Goal: Task Accomplishment & Management: Use online tool/utility

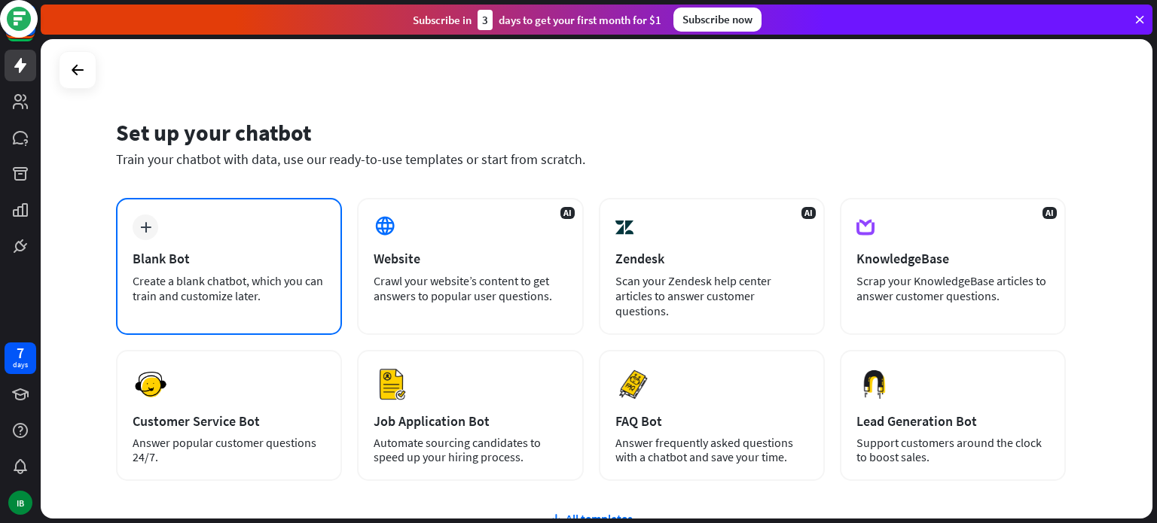
click at [142, 223] on icon "plus" at bounding box center [145, 227] width 11 height 11
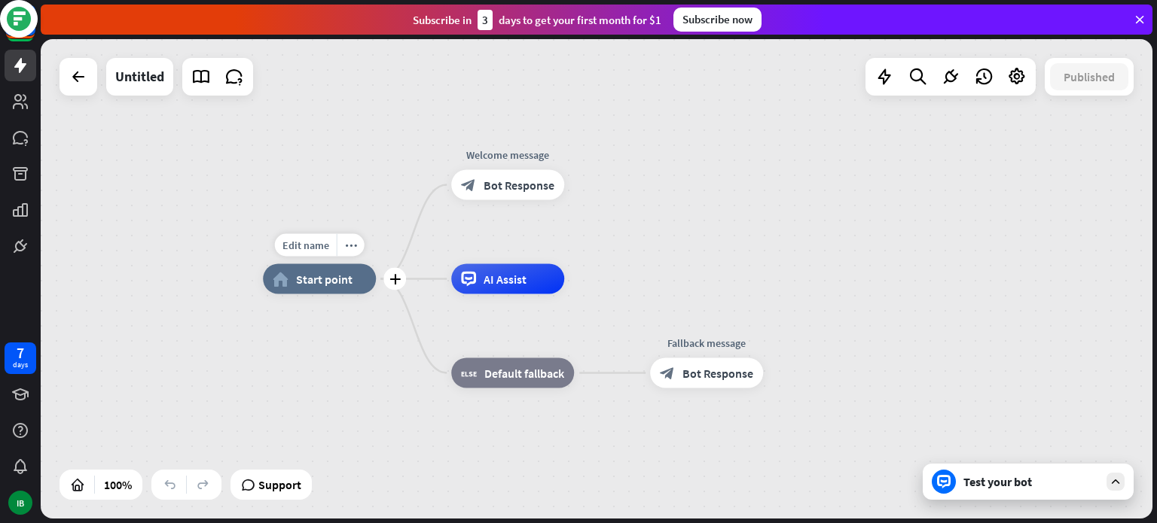
click at [308, 272] on span "Start point" at bounding box center [324, 279] width 56 height 15
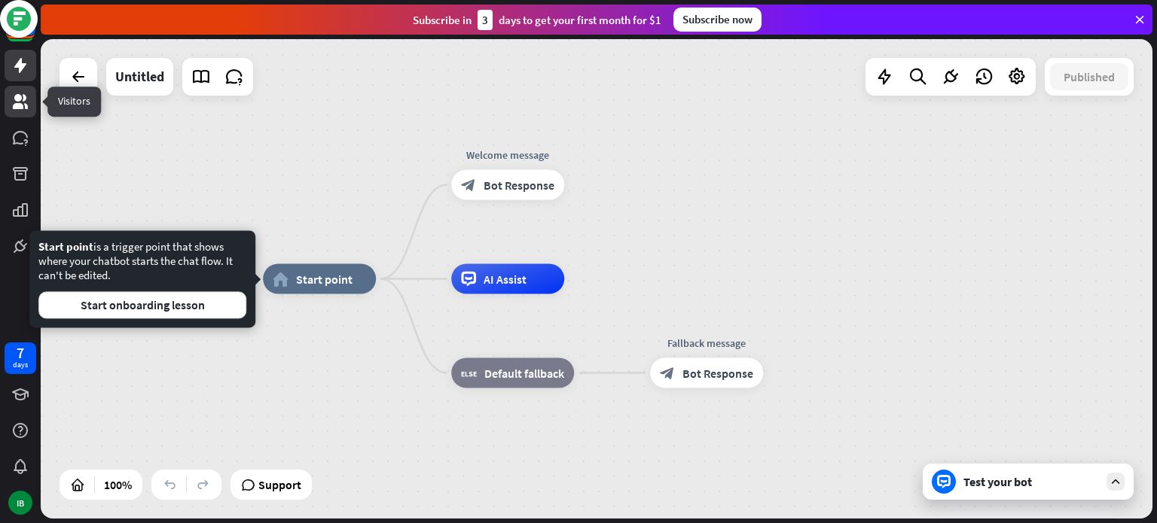
click at [10, 93] on link at bounding box center [21, 102] width 32 height 32
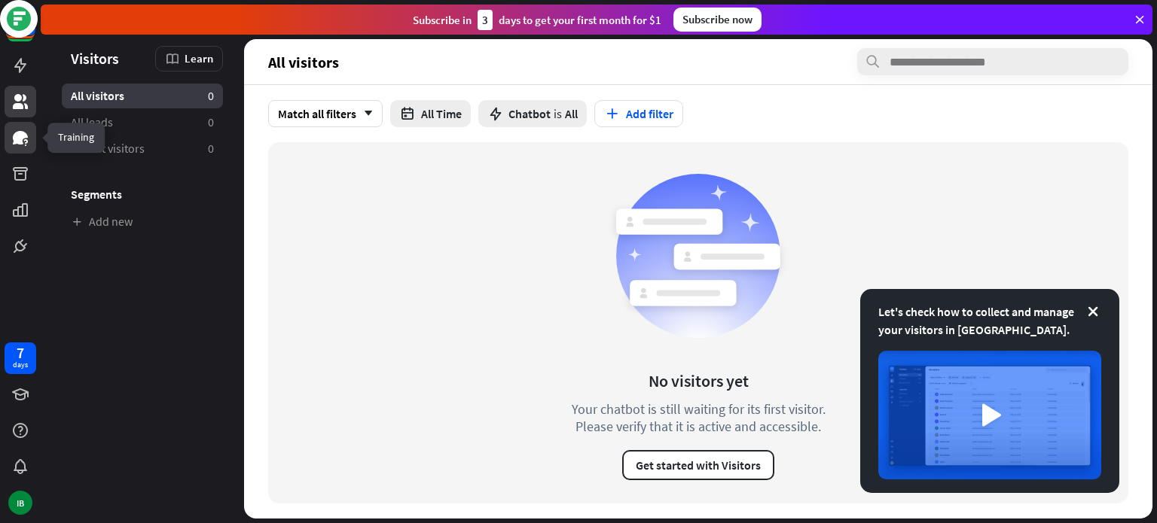
click at [18, 136] on icon at bounding box center [20, 138] width 15 height 14
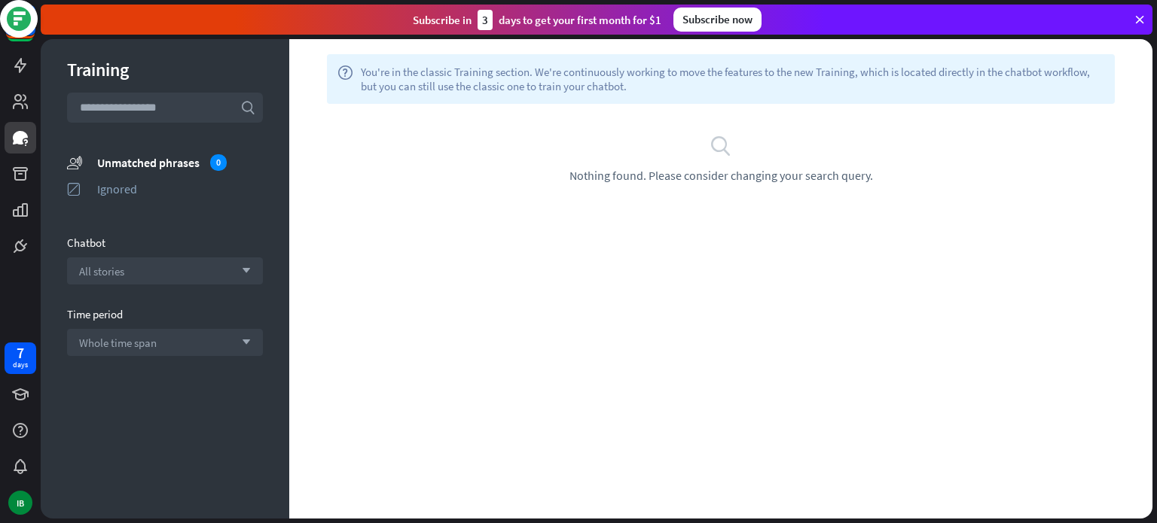
click at [166, 107] on input "text" at bounding box center [165, 108] width 196 height 30
click at [24, 97] on icon at bounding box center [20, 101] width 15 height 15
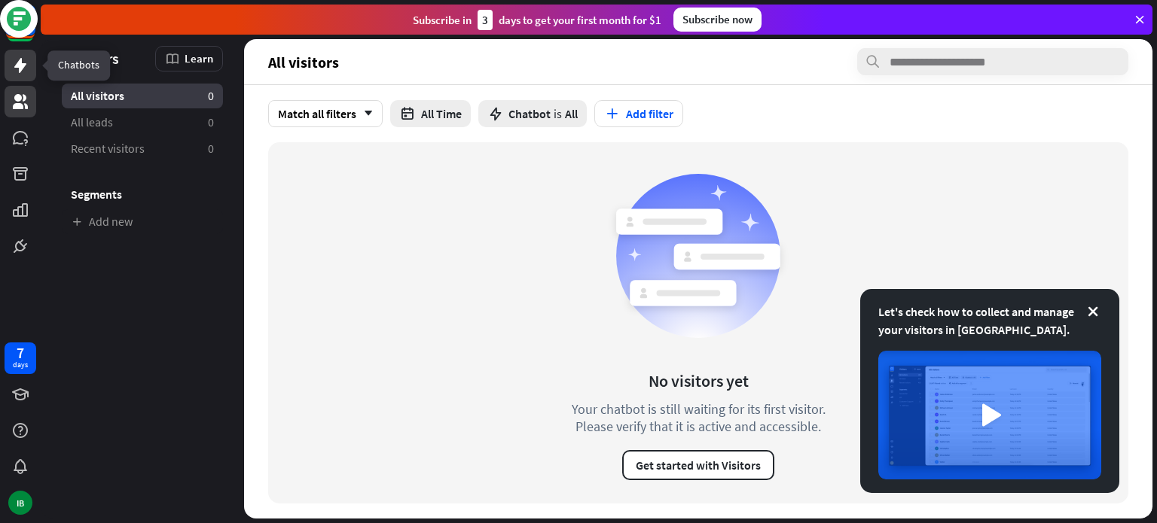
click at [20, 63] on icon at bounding box center [20, 65] width 12 height 15
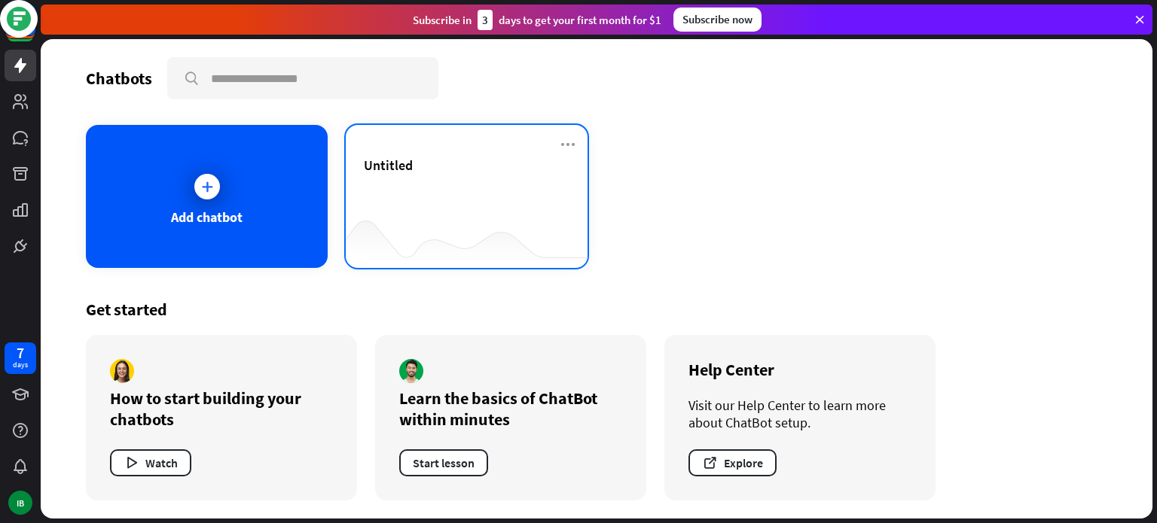
click at [459, 160] on div "Untitled" at bounding box center [467, 165] width 206 height 17
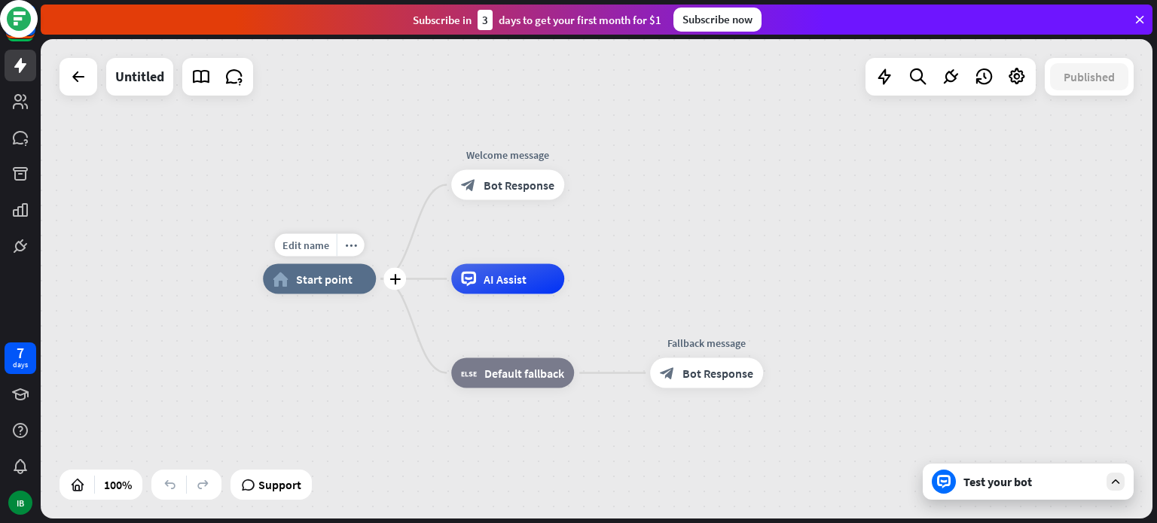
click at [332, 277] on span "Start point" at bounding box center [324, 279] width 56 height 15
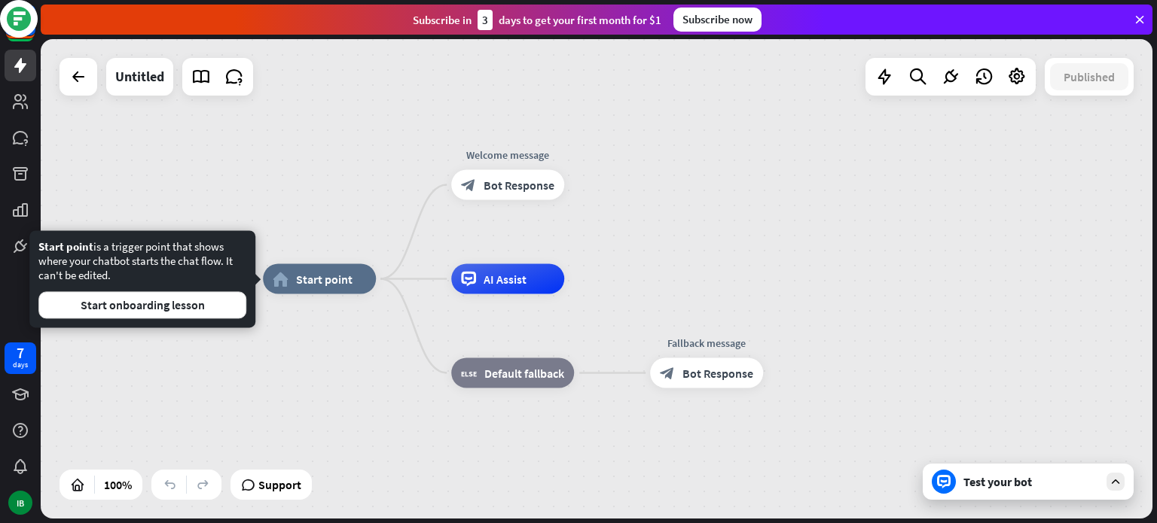
click at [108, 319] on div "Start point is a trigger point that shows where your chatbot starts the chat fl…" at bounding box center [142, 278] width 226 height 97
click at [140, 303] on button "Start onboarding lesson" at bounding box center [142, 304] width 208 height 27
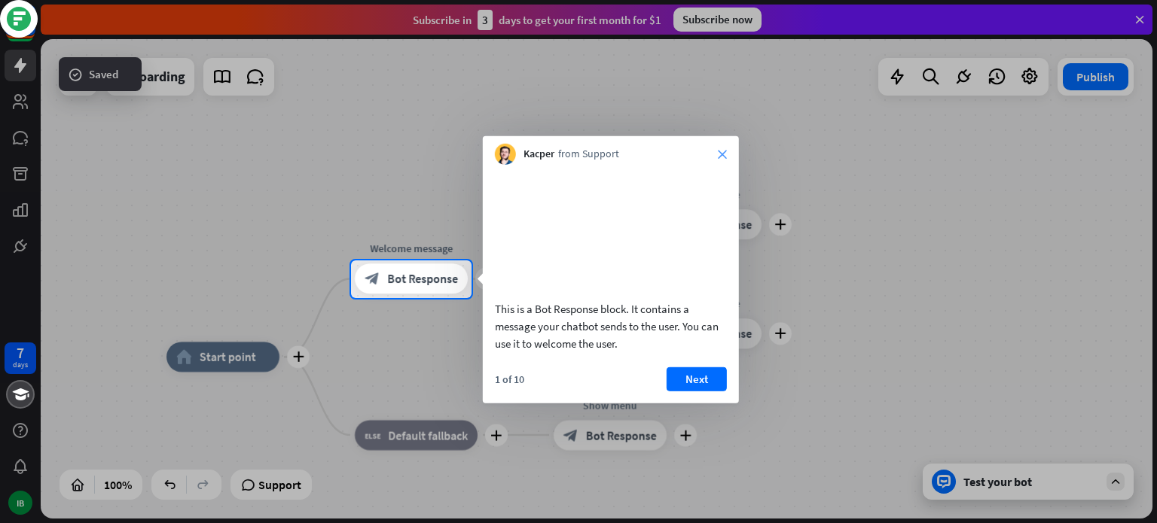
click at [722, 150] on icon "close" at bounding box center [722, 154] width 9 height 9
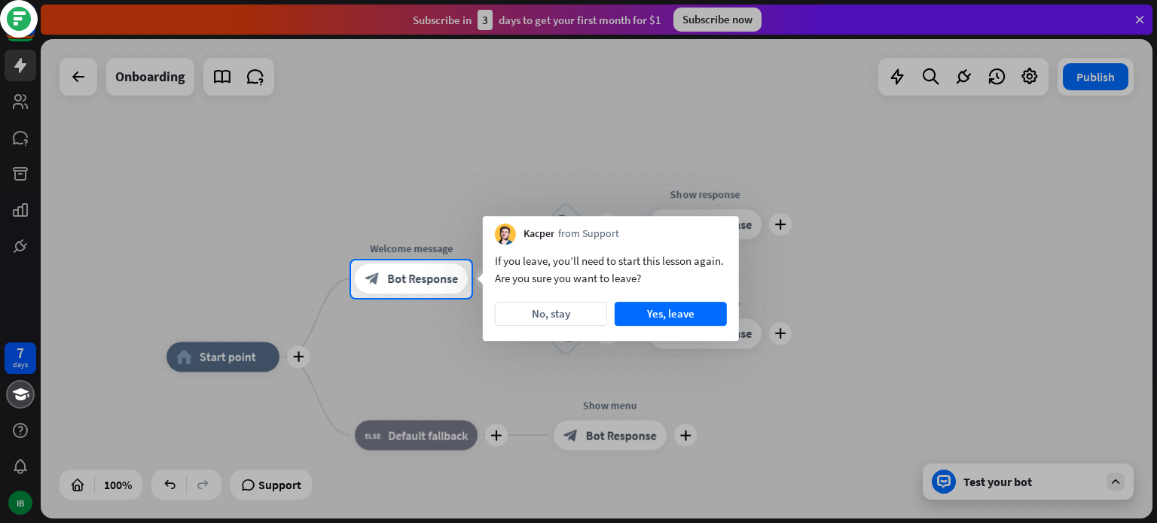
click at [16, 74] on div at bounding box center [578, 130] width 1157 height 261
click at [17, 114] on div at bounding box center [578, 130] width 1157 height 261
click at [19, 102] on div at bounding box center [578, 130] width 1157 height 261
click at [78, 77] on div at bounding box center [578, 130] width 1157 height 261
click at [1139, 14] on div at bounding box center [578, 130] width 1157 height 261
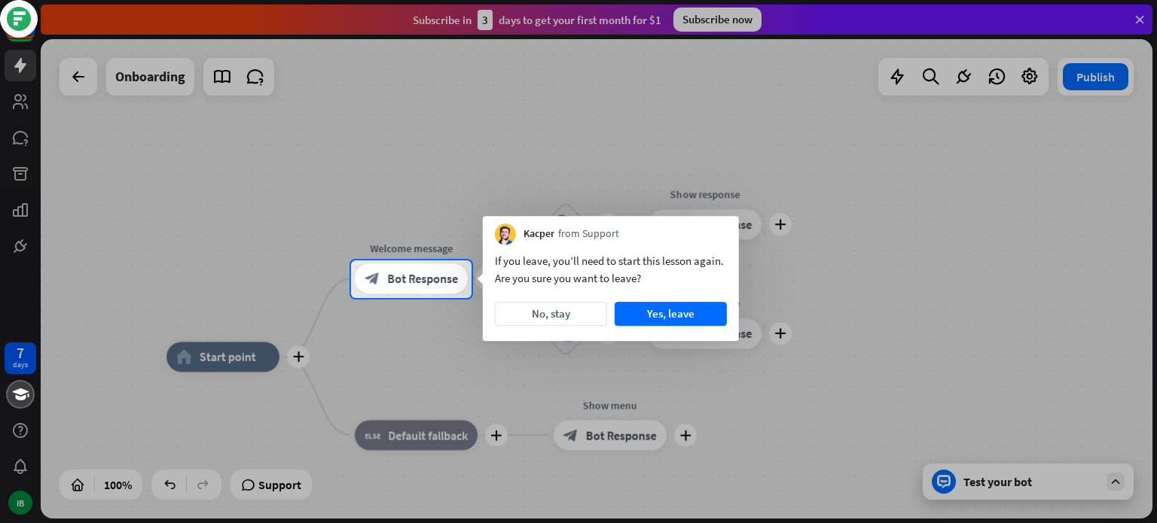
click at [1139, 14] on div at bounding box center [578, 130] width 1157 height 261
click at [1132, 16] on div at bounding box center [578, 130] width 1157 height 261
click at [21, 17] on circle at bounding box center [19, 19] width 24 height 24
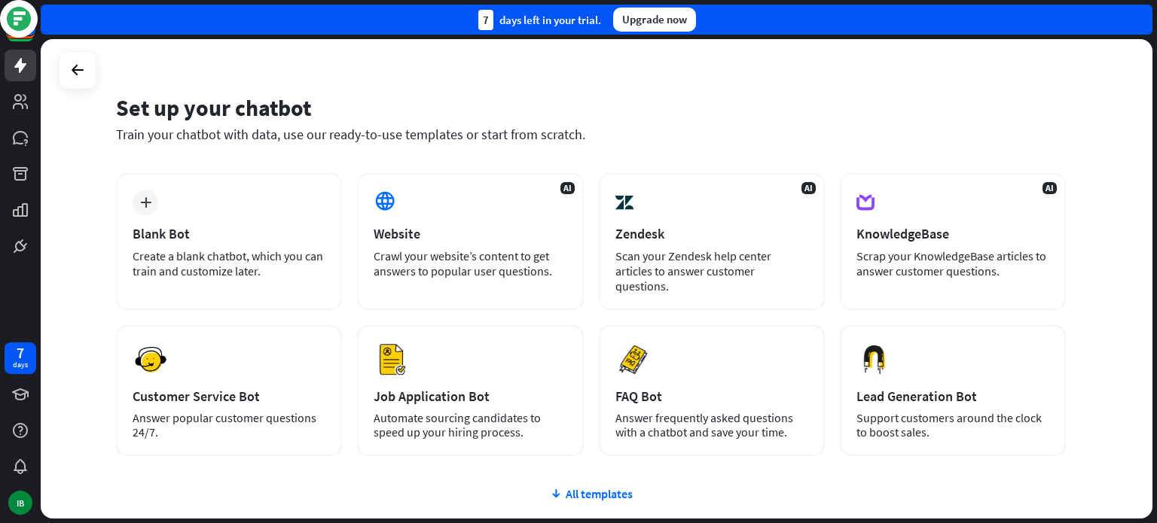
scroll to position [26, 0]
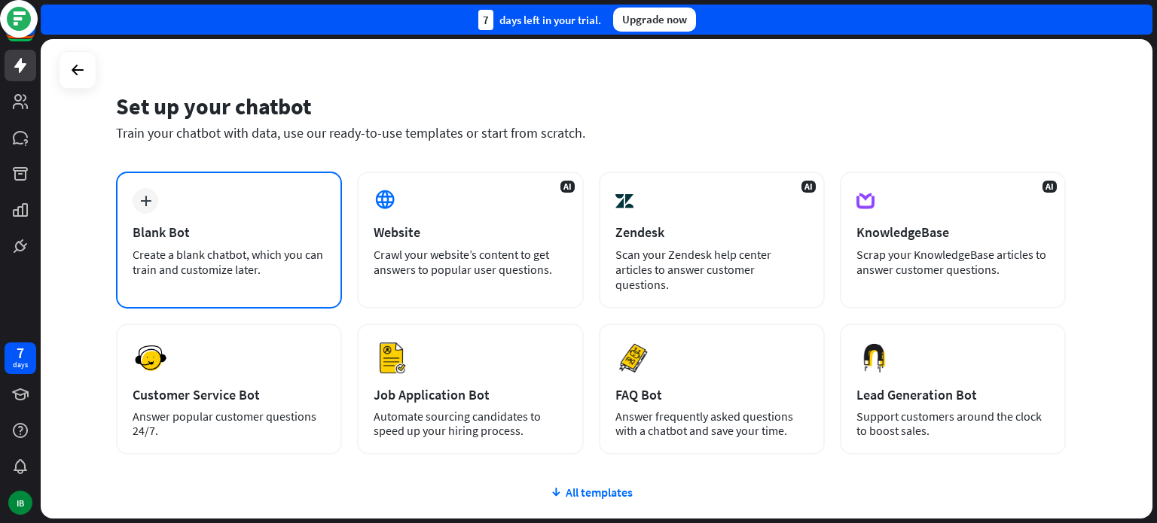
click at [169, 227] on div "Blank Bot" at bounding box center [229, 232] width 193 height 17
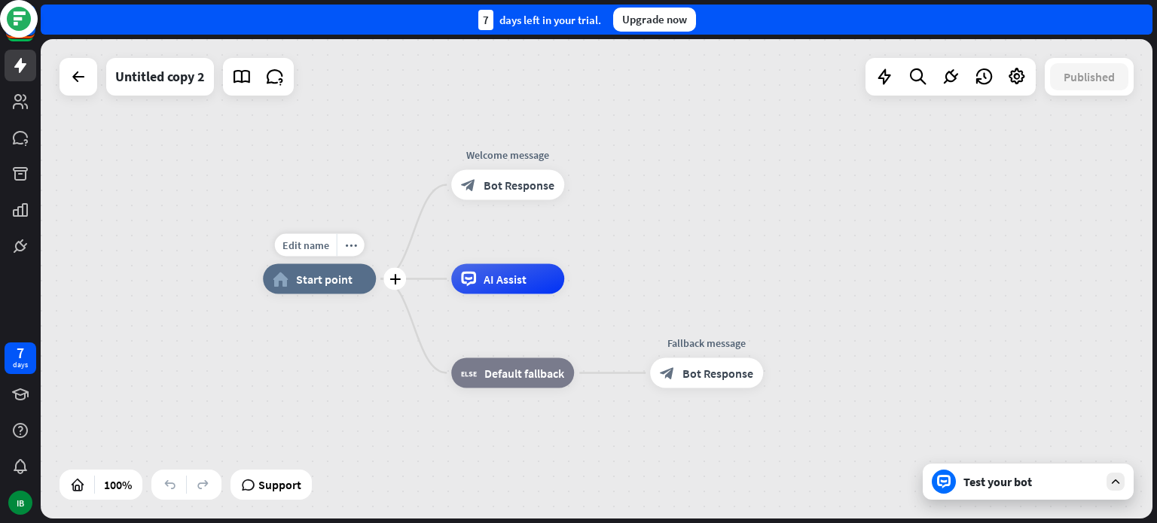
click at [331, 283] on span "Start point" at bounding box center [324, 279] width 56 height 15
click at [305, 239] on span "Edit name" at bounding box center [305, 246] width 47 height 14
type input "*********"
click at [492, 190] on div "********* home_2 Start point Edit name more_horiz Welcome message block_bot_res…" at bounding box center [596, 279] width 1111 height 480
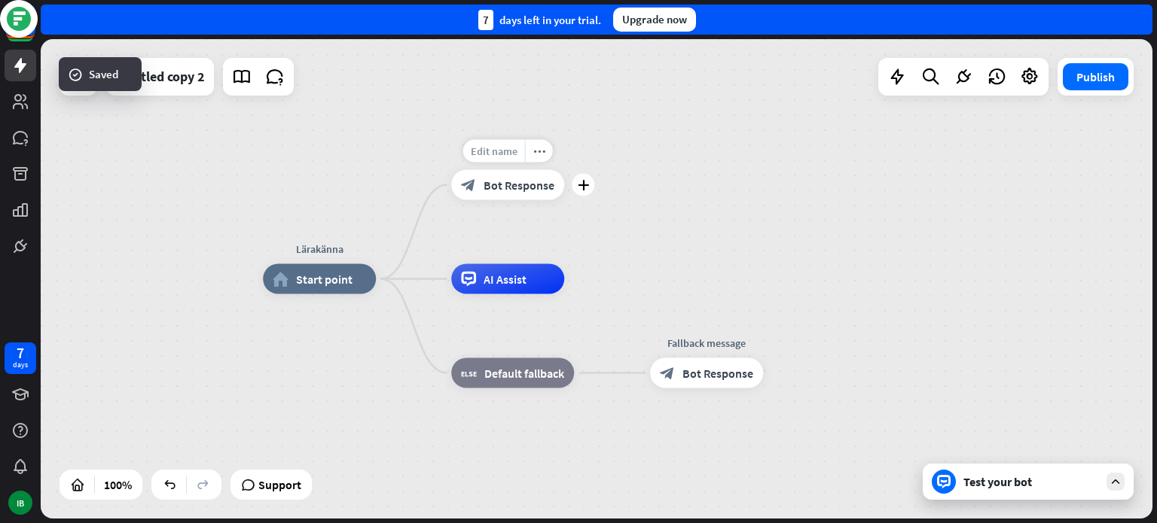
click at [492, 149] on span "Edit name" at bounding box center [494, 152] width 47 height 14
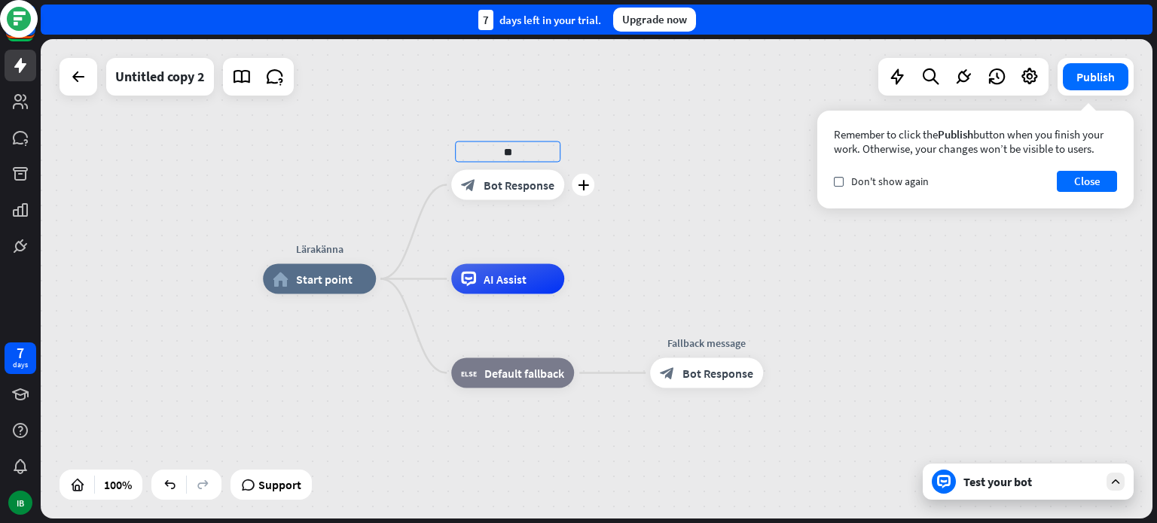
type input "*"
click at [490, 242] on div "Lärakänna home_2 Start point * block_bot_response Bot Response Edit name more_h…" at bounding box center [596, 279] width 1111 height 480
click at [505, 245] on span "Edit name" at bounding box center [494, 246] width 47 height 14
type input "*"
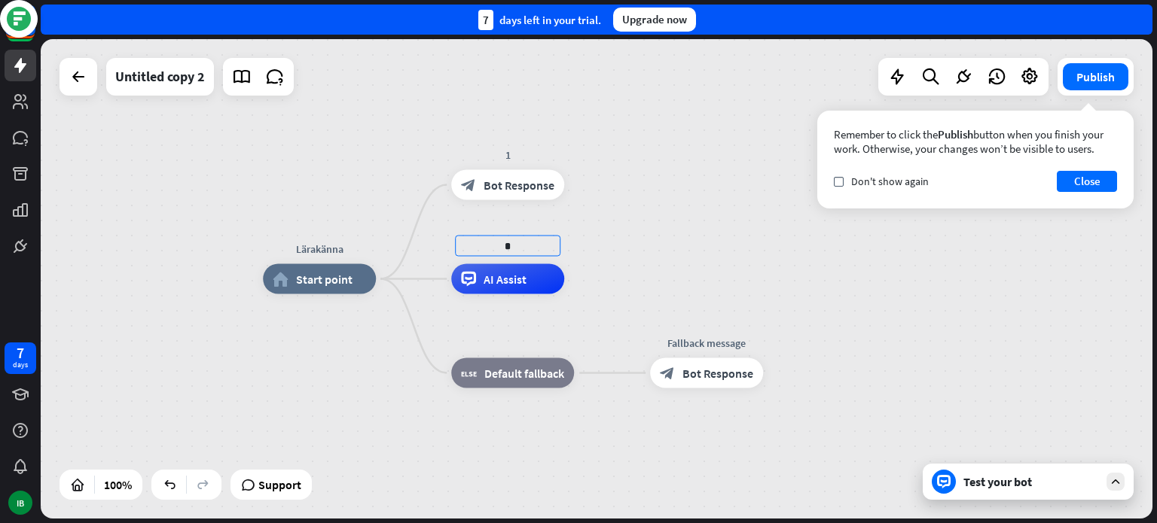
click at [618, 229] on div "Lärakänna home_2 Start point 1 block_bot_response Bot Response * AI Assist bloc…" at bounding box center [596, 279] width 1111 height 480
click at [507, 185] on span "Bot Response" at bounding box center [518, 185] width 71 height 15
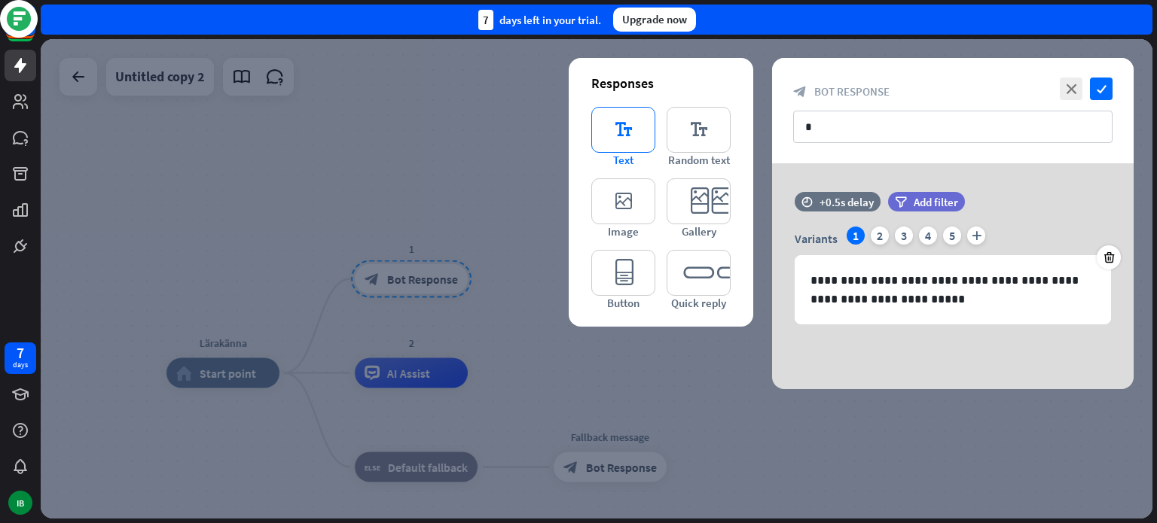
click at [617, 130] on icon "editor_text" at bounding box center [623, 130] width 64 height 46
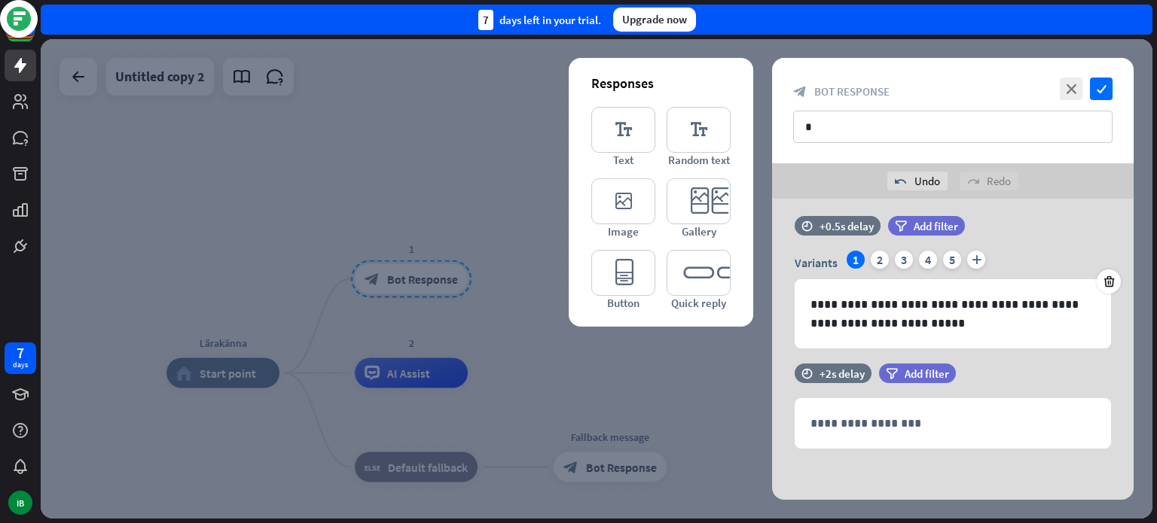
scroll to position [12, 0]
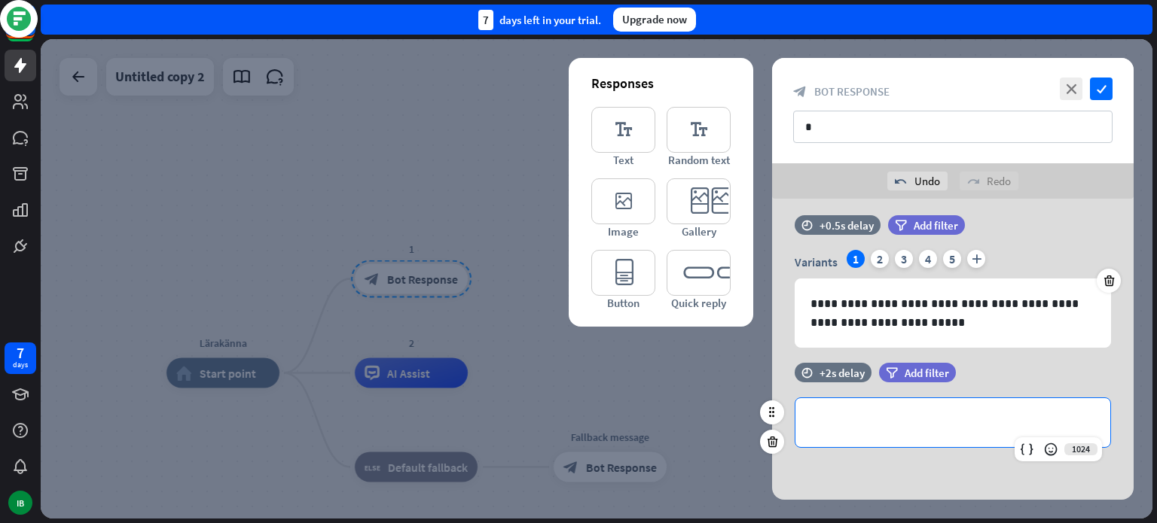
click at [818, 425] on p "**********" at bounding box center [952, 422] width 285 height 19
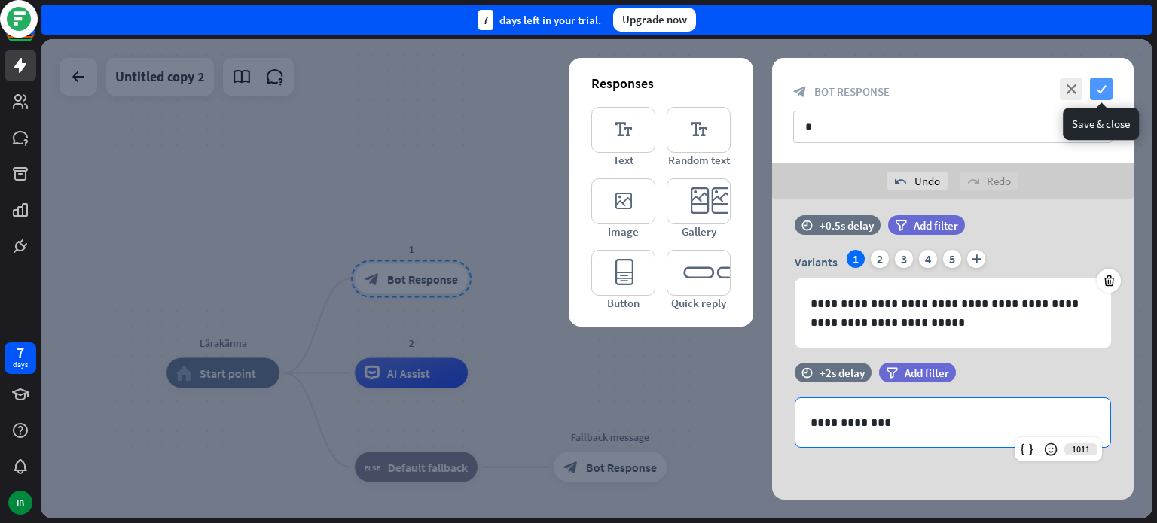
click at [1096, 84] on icon "check" at bounding box center [1101, 89] width 23 height 23
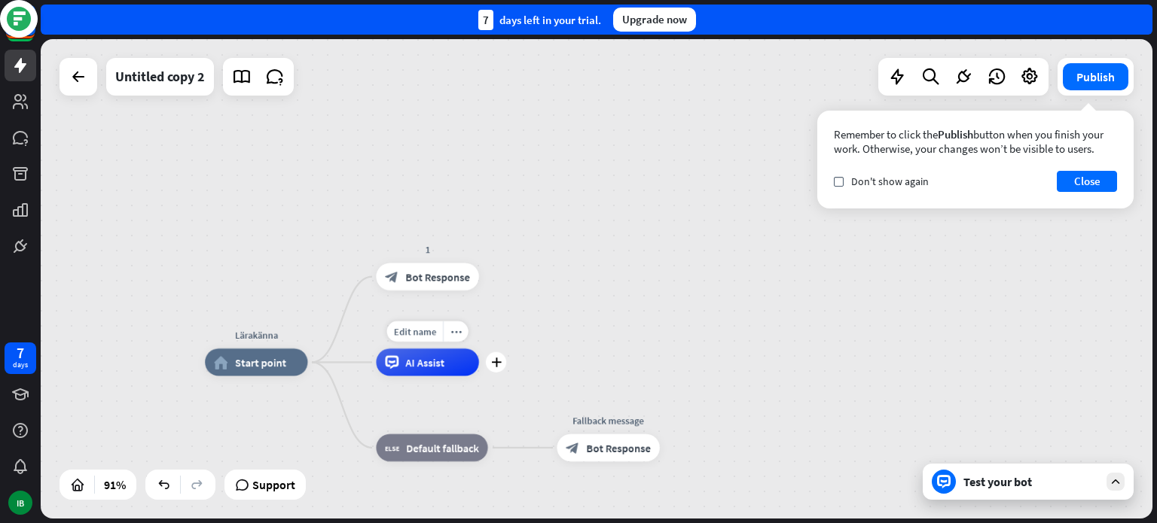
click at [422, 370] on div "AI Assist" at bounding box center [427, 362] width 102 height 27
click at [422, 328] on span "Edit name" at bounding box center [415, 331] width 42 height 12
click at [431, 450] on span "Default fallback" at bounding box center [442, 448] width 72 height 14
